Goal: Register for event/course

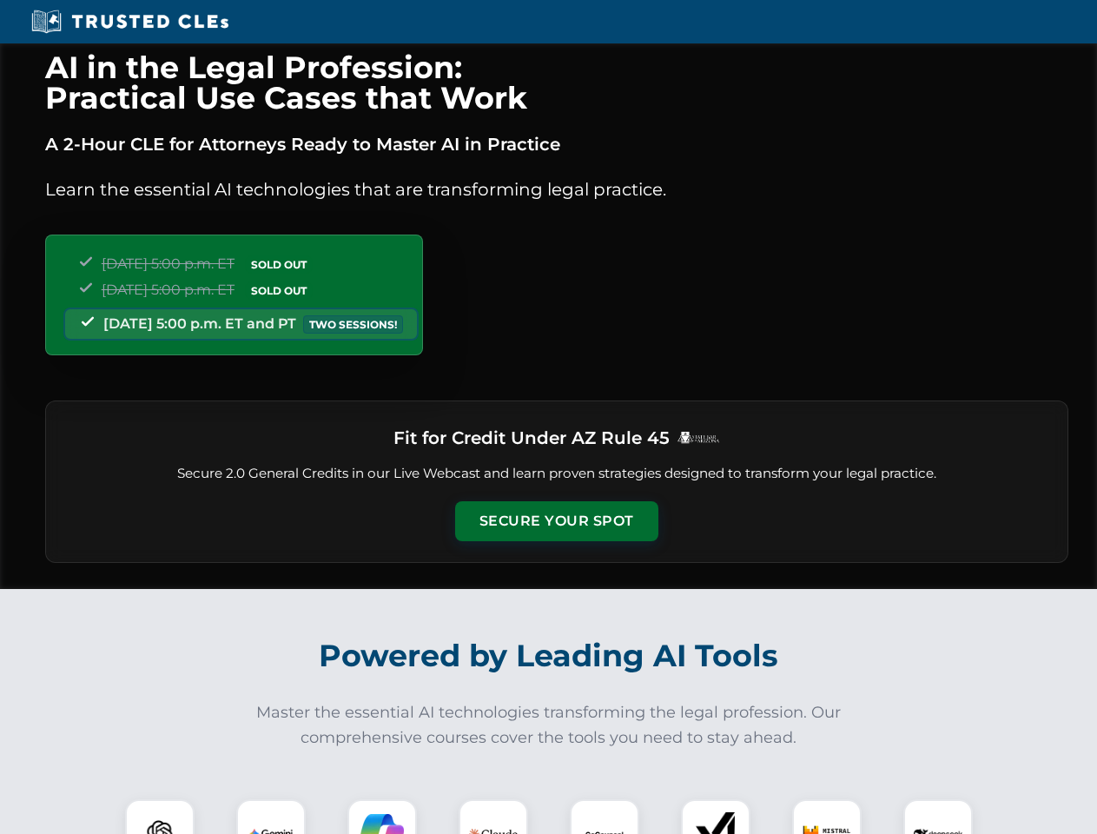
click at [556, 521] on button "Secure Your Spot" at bounding box center [556, 521] width 203 height 40
click at [160, 817] on img at bounding box center [160, 834] width 50 height 50
click at [271, 817] on img at bounding box center [270, 833] width 43 height 43
click at [382, 817] on img at bounding box center [381, 833] width 43 height 43
click at [493, 817] on img at bounding box center [493, 834] width 49 height 49
